Goal: Task Accomplishment & Management: Complete application form

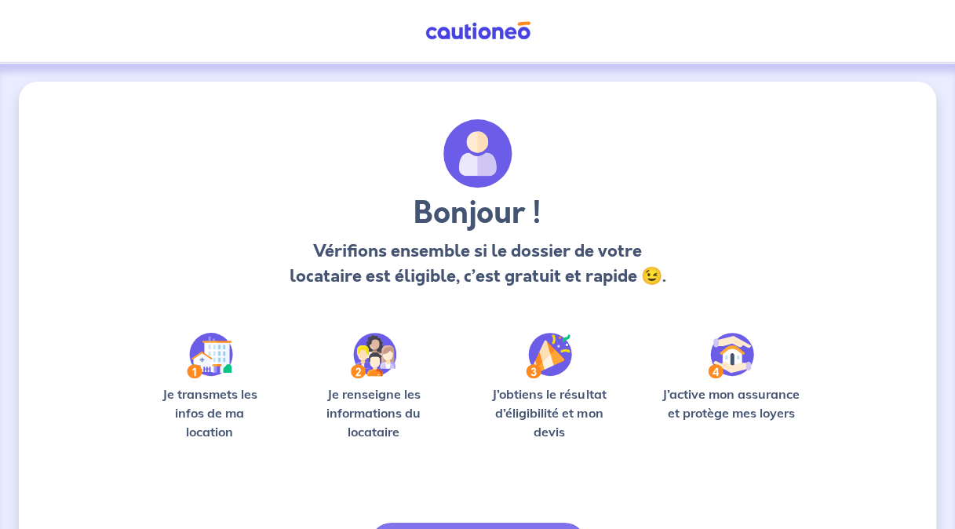
scroll to position [101, 0]
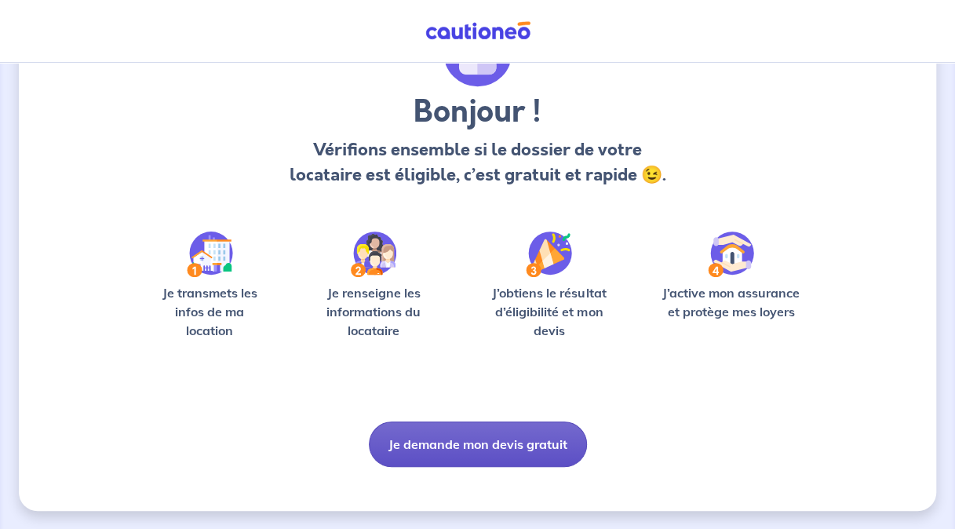
click at [427, 446] on button "Je demande mon devis gratuit" at bounding box center [478, 444] width 218 height 46
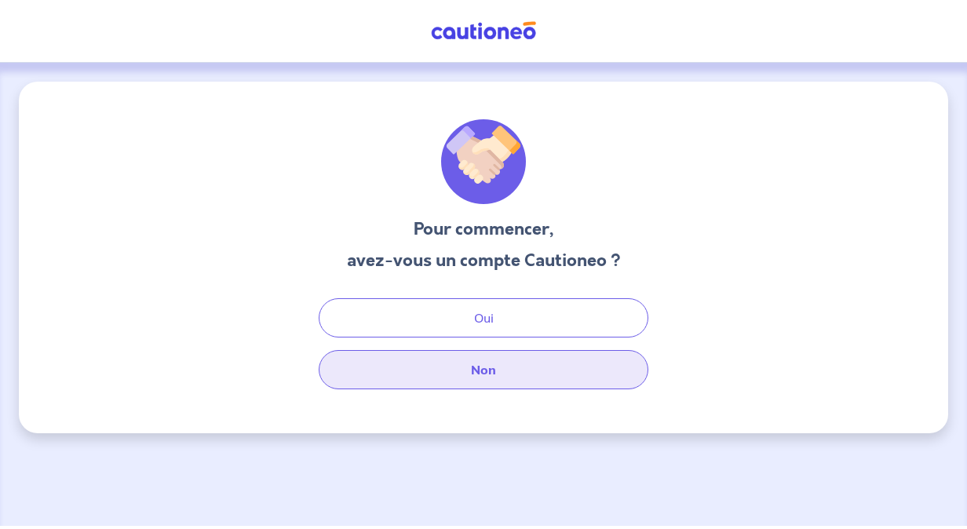
click at [474, 363] on button "Non" at bounding box center [484, 369] width 330 height 39
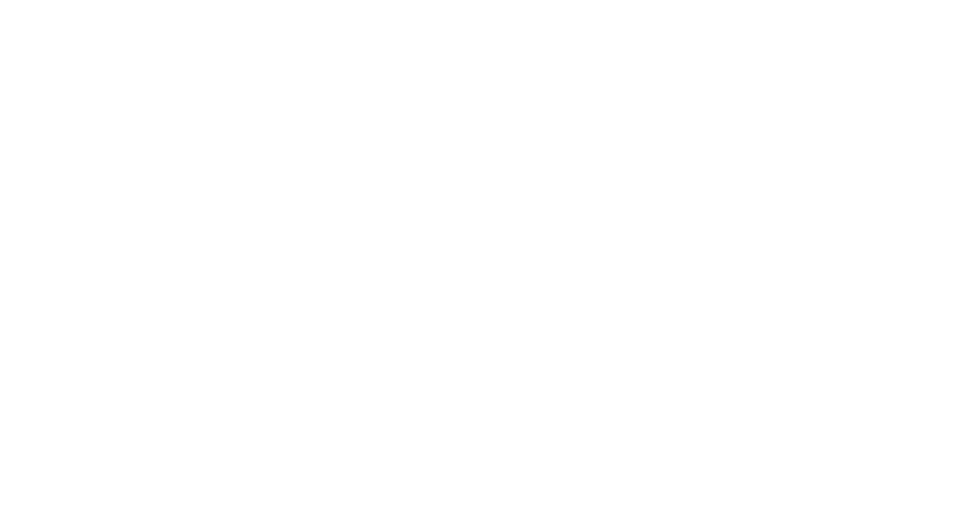
select select "FR"
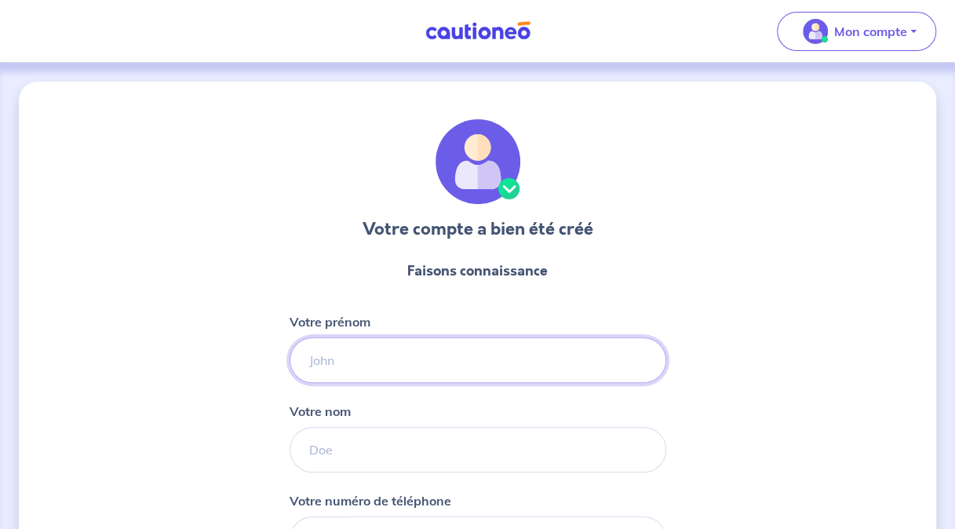
click at [477, 371] on input "Votre prénom" at bounding box center [478, 360] width 377 height 46
type input "ALEXIA"
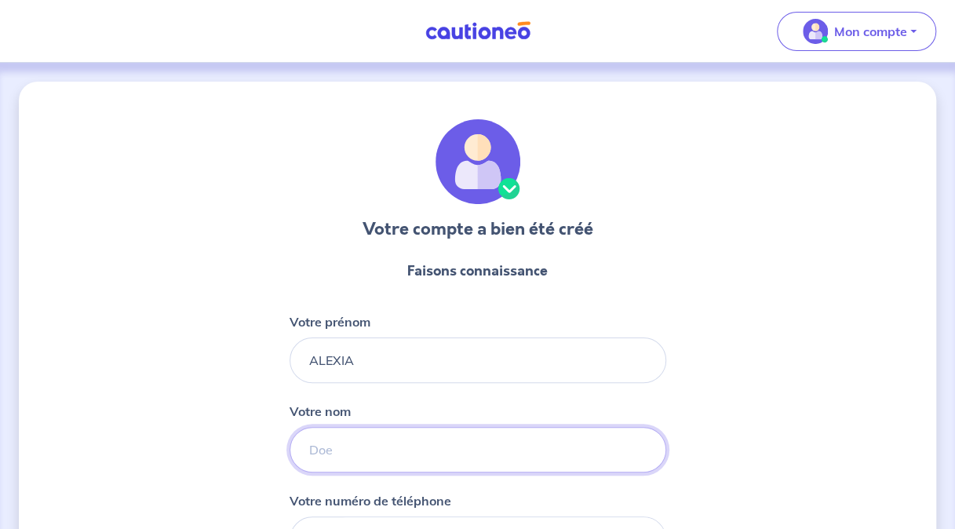
type input "[PERSON_NAME]"
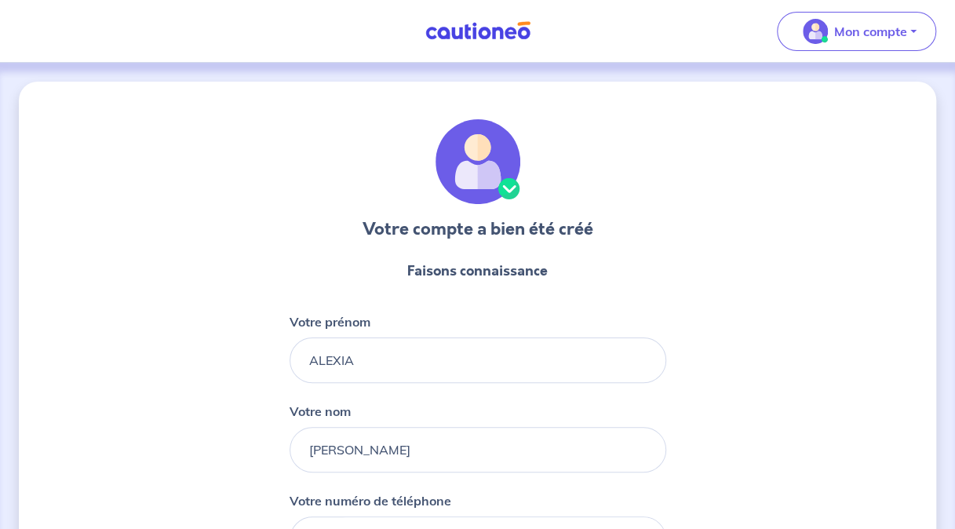
type input "[PHONE_NUMBER]"
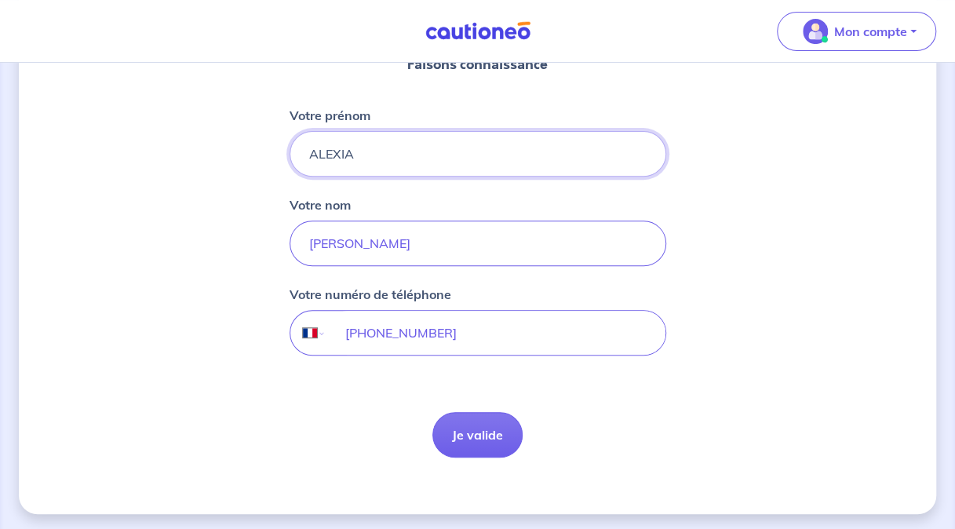
scroll to position [208, 0]
click at [478, 439] on button "Je valide" at bounding box center [477, 433] width 90 height 46
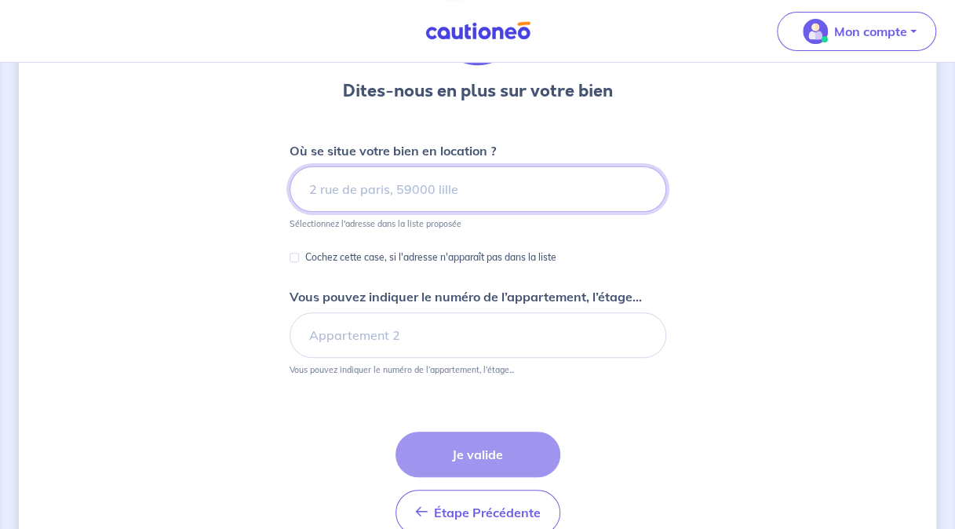
scroll to position [139, 0]
click at [463, 185] on input at bounding box center [478, 189] width 377 height 46
type input "'"
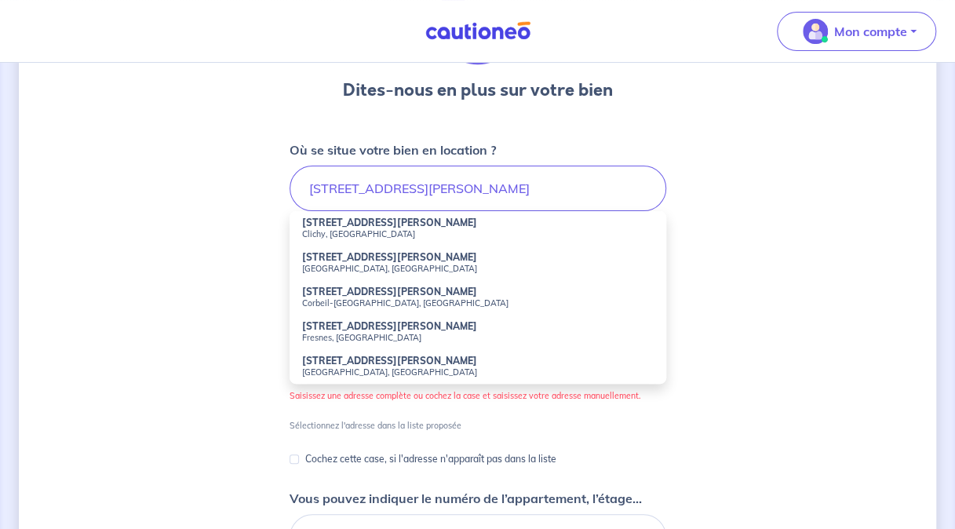
click at [432, 226] on li "[STREET_ADDRESS][PERSON_NAME]" at bounding box center [478, 228] width 377 height 35
type input "[STREET_ADDRESS][PERSON_NAME]"
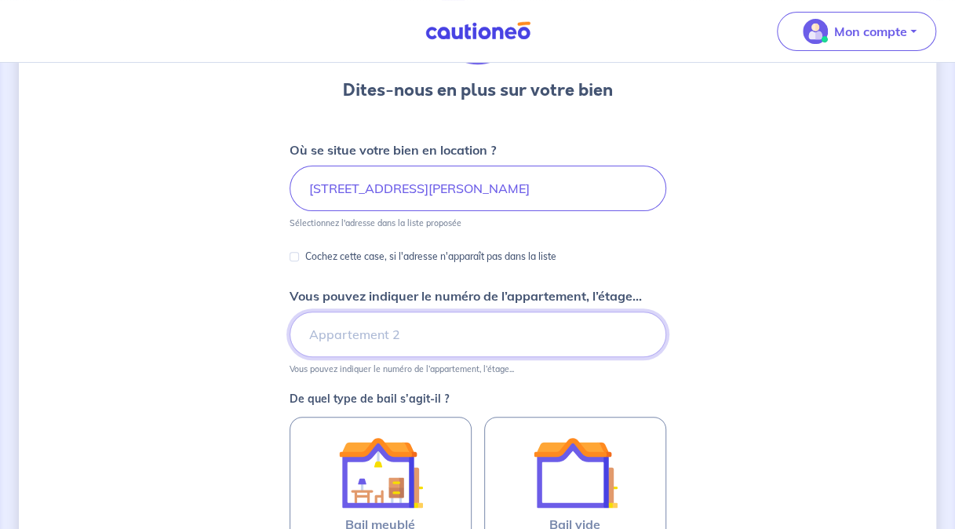
click at [352, 328] on input "Vous pouvez indiquer le numéro de l’appartement, l’étage..." at bounding box center [478, 335] width 377 height 46
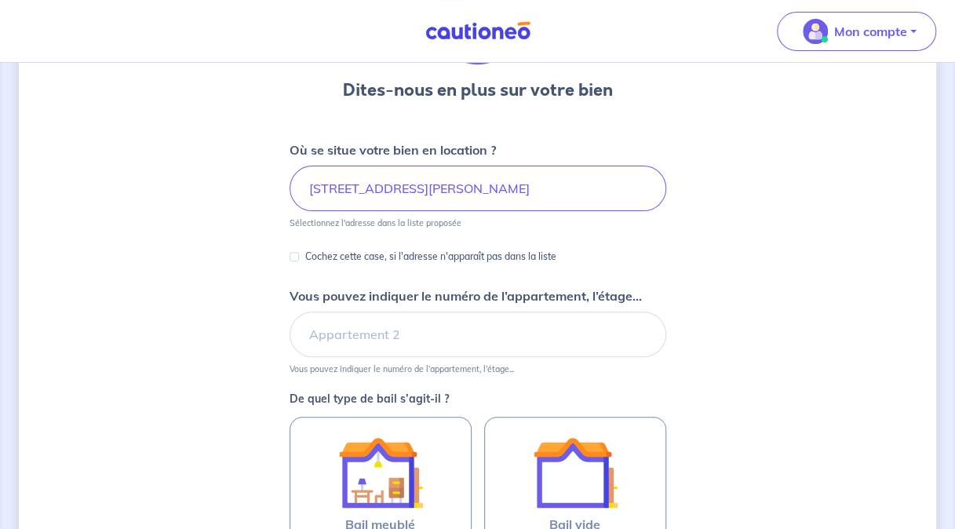
scroll to position [391, 0]
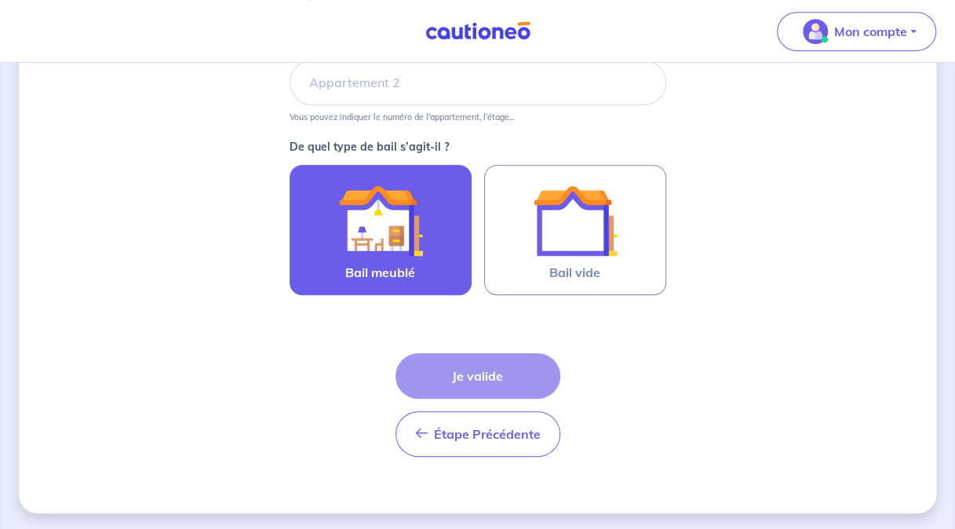
click at [405, 261] on img at bounding box center [380, 220] width 85 height 85
click at [0, 0] on input "Bail meublé" at bounding box center [0, 0] width 0 height 0
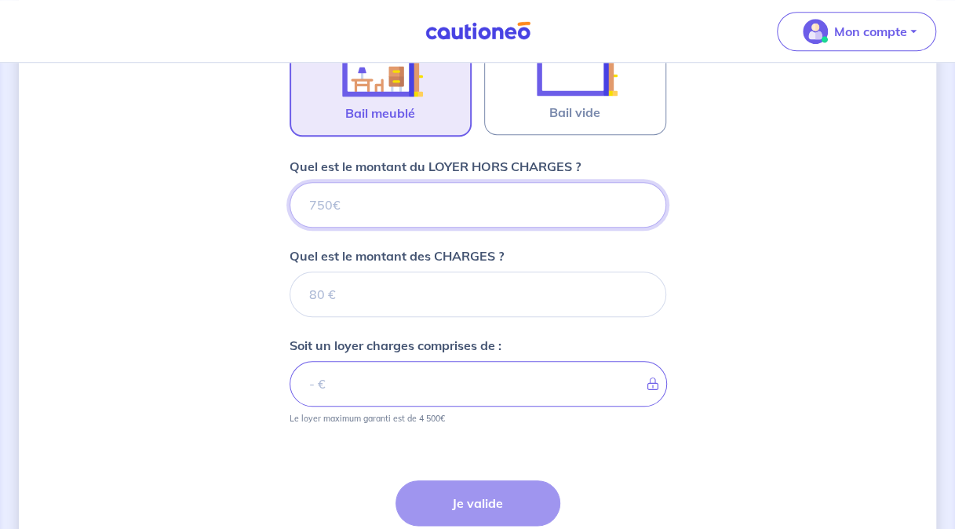
scroll to position [550, 0]
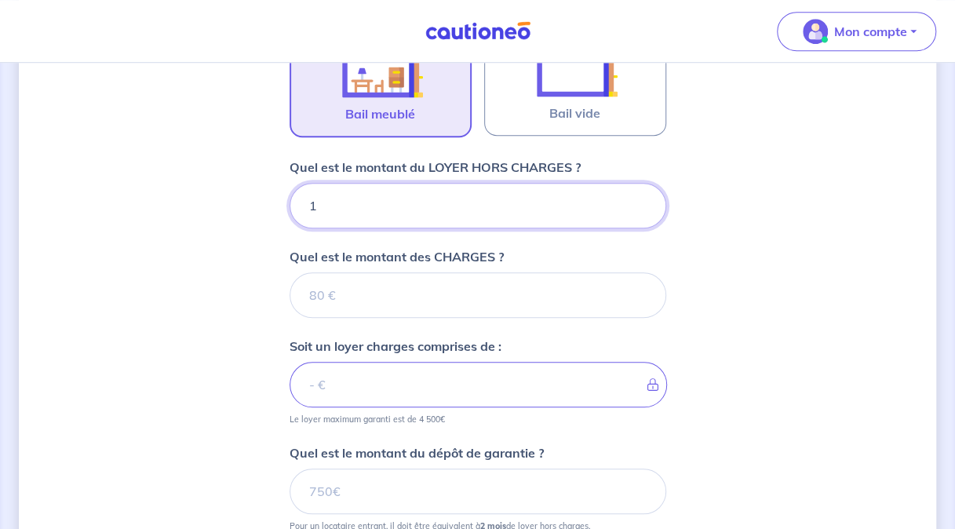
type input "12"
type input "125"
type input "1250"
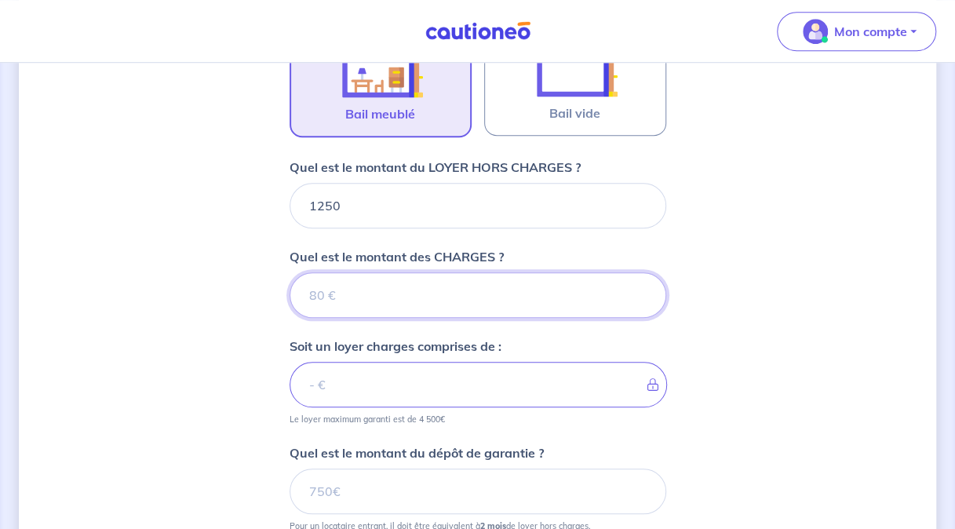
click at [402, 301] on input "Quel est le montant des CHARGES ?" at bounding box center [478, 295] width 377 height 46
type input "100"
type input "1350"
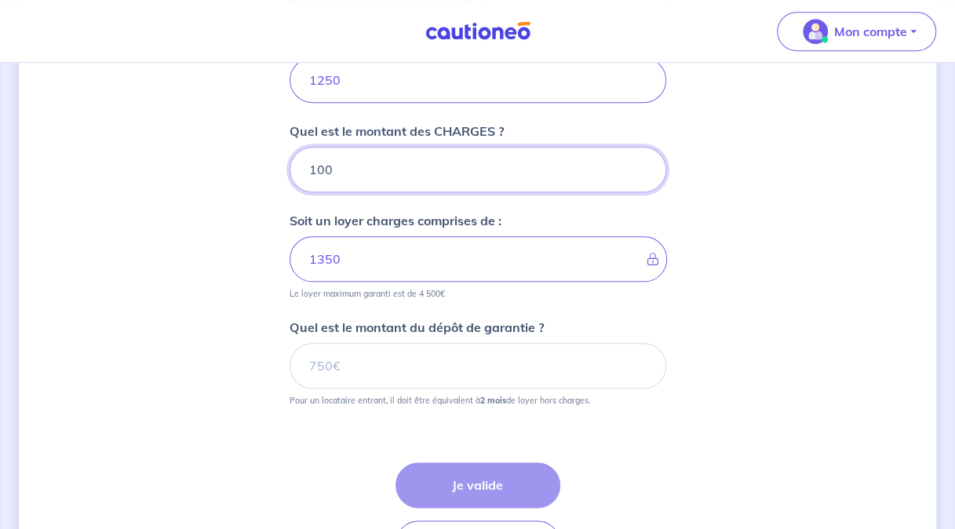
scroll to position [675, 0]
type input "100"
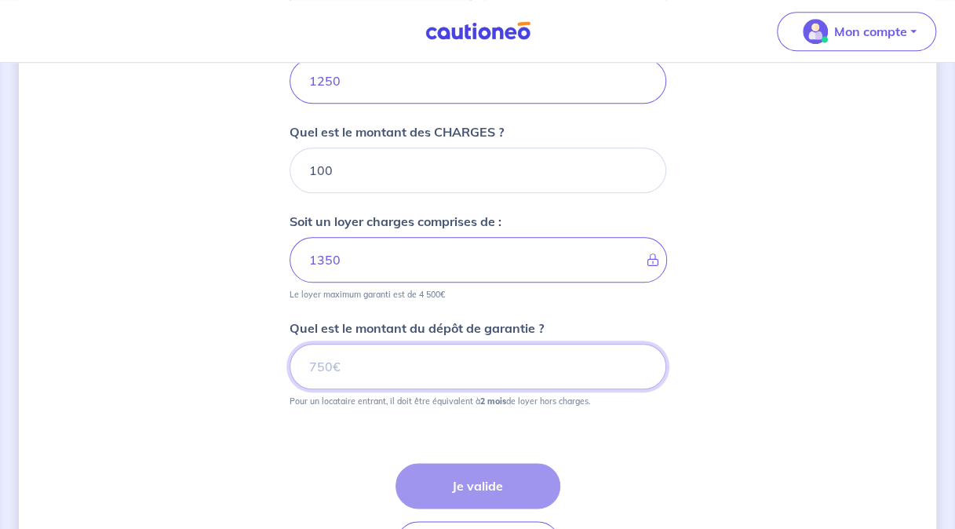
click at [374, 354] on input "Quel est le montant du dépôt de garantie ?" at bounding box center [478, 367] width 377 height 46
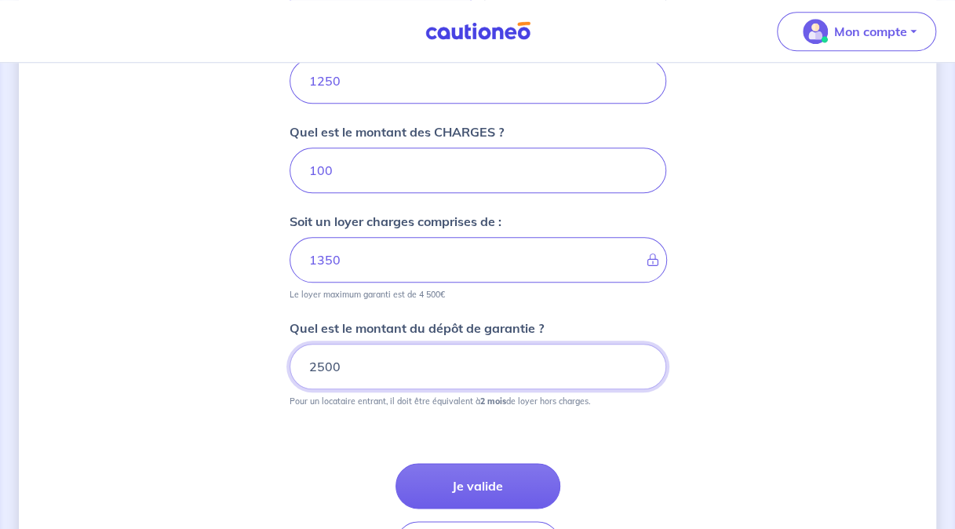
type input "2500"
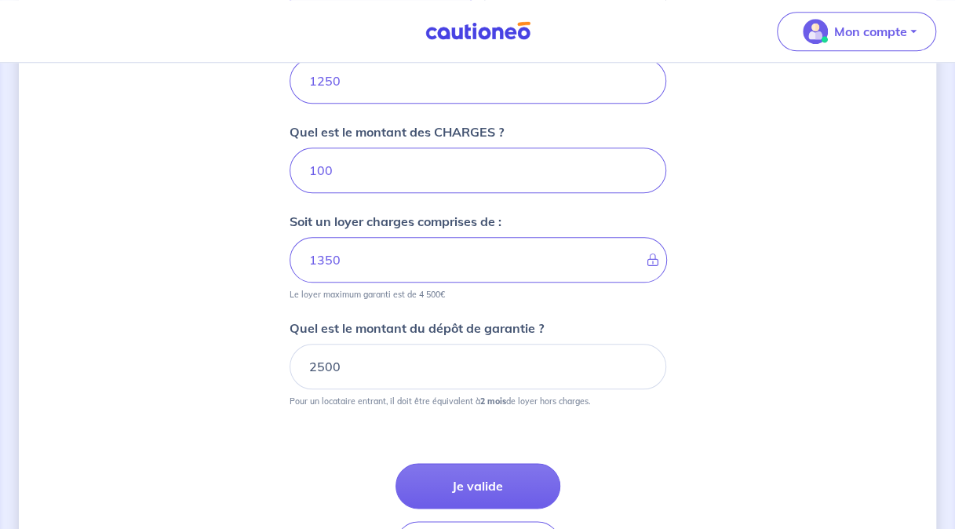
scroll to position [783, 0]
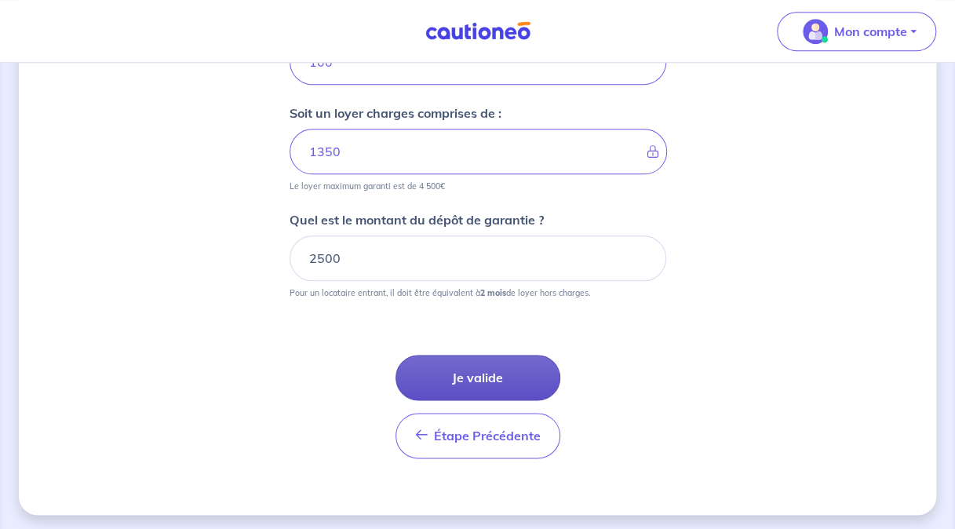
click at [468, 378] on button "Je valide" at bounding box center [477, 378] width 165 height 46
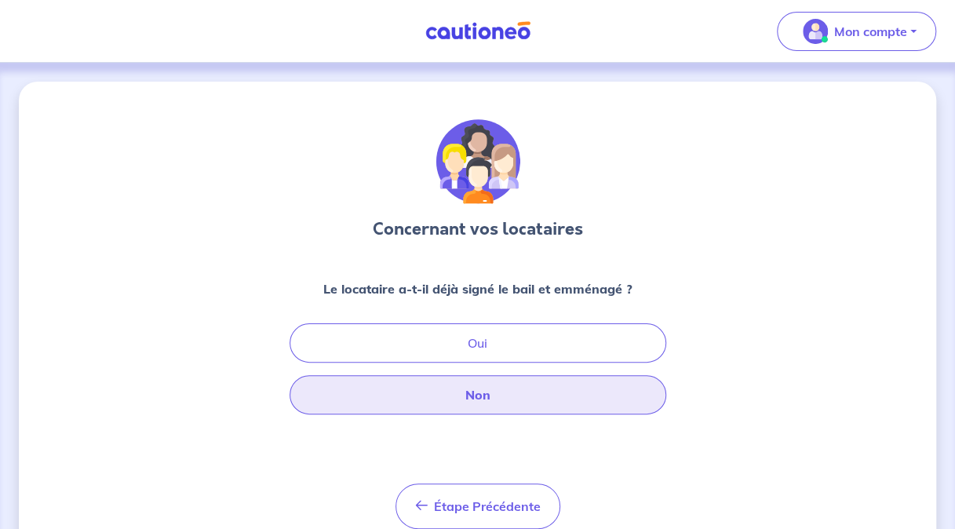
click at [501, 404] on button "Non" at bounding box center [478, 394] width 377 height 39
